Goal: Task Accomplishment & Management: Complete application form

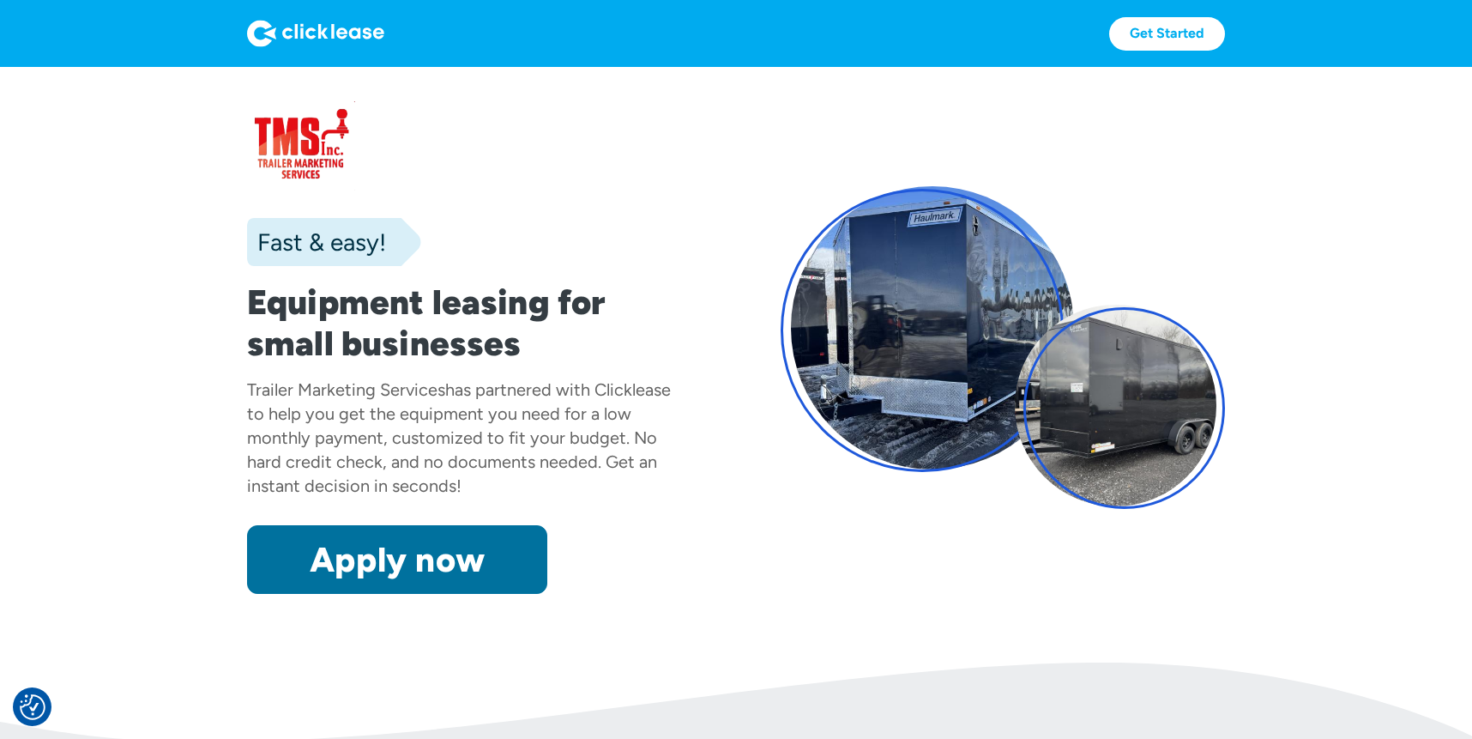
click at [488, 579] on link "Apply now" at bounding box center [397, 559] width 300 height 69
